Goal: Navigation & Orientation: Find specific page/section

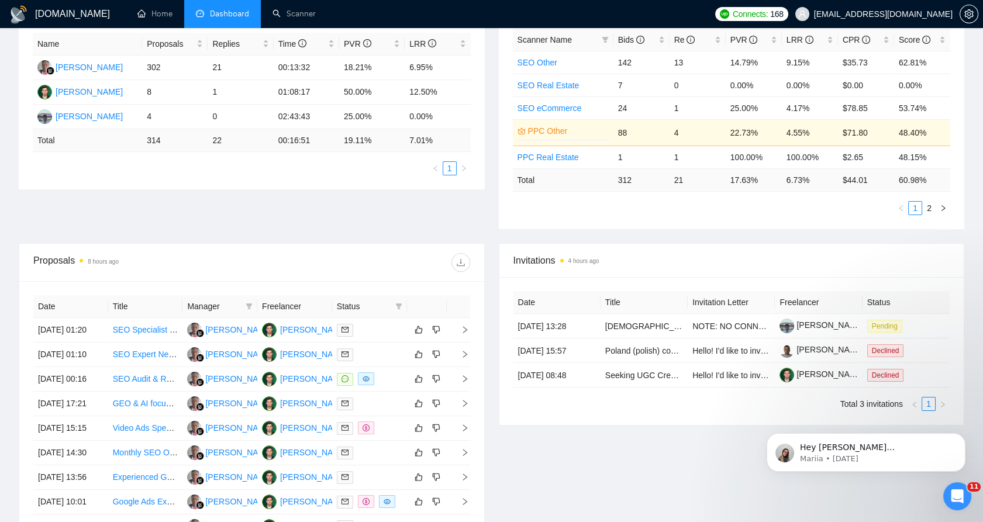
click at [99, 260] on time "8 hours ago" at bounding box center [103, 262] width 31 height 6
drag, startPoint x: 81, startPoint y: 262, endPoint x: 201, endPoint y: 263, distance: 120.5
click at [201, 264] on div "Proposals 8 hours ago" at bounding box center [142, 262] width 218 height 19
drag, startPoint x: 201, startPoint y: 263, endPoint x: 339, endPoint y: 271, distance: 137.7
click at [339, 271] on div "Proposals 8 hours ago" at bounding box center [251, 262] width 437 height 37
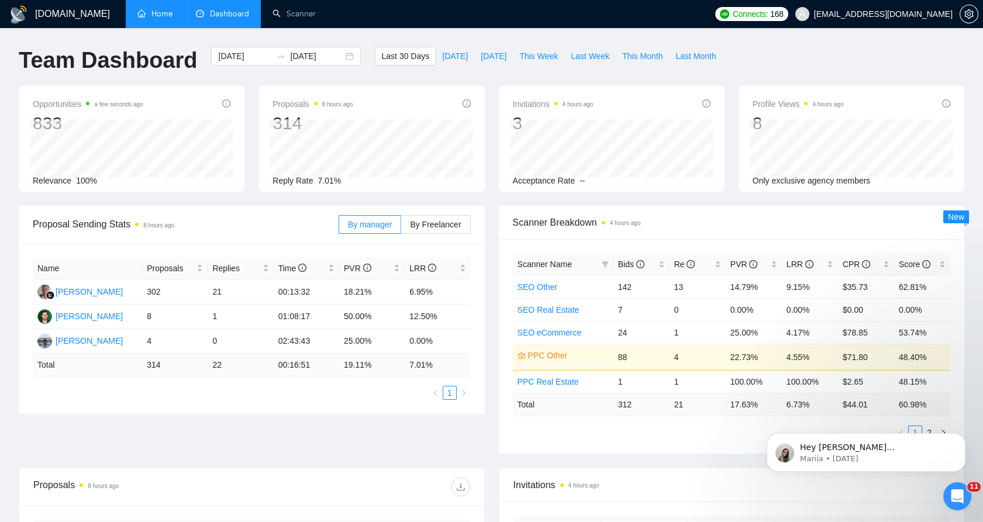
click at [159, 9] on link "Home" at bounding box center [154, 14] width 35 height 10
